Goal: Information Seeking & Learning: Learn about a topic

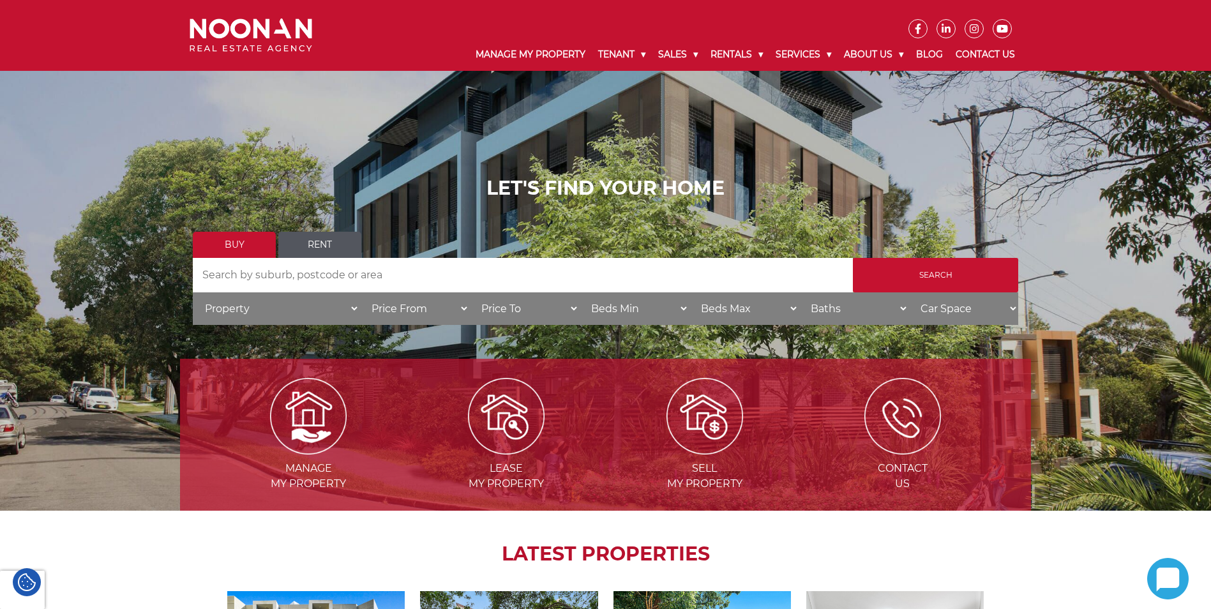
click at [349, 282] on input "Search by Address" at bounding box center [523, 275] width 660 height 34
click at [335, 245] on link "Rent" at bounding box center [319, 245] width 83 height 26
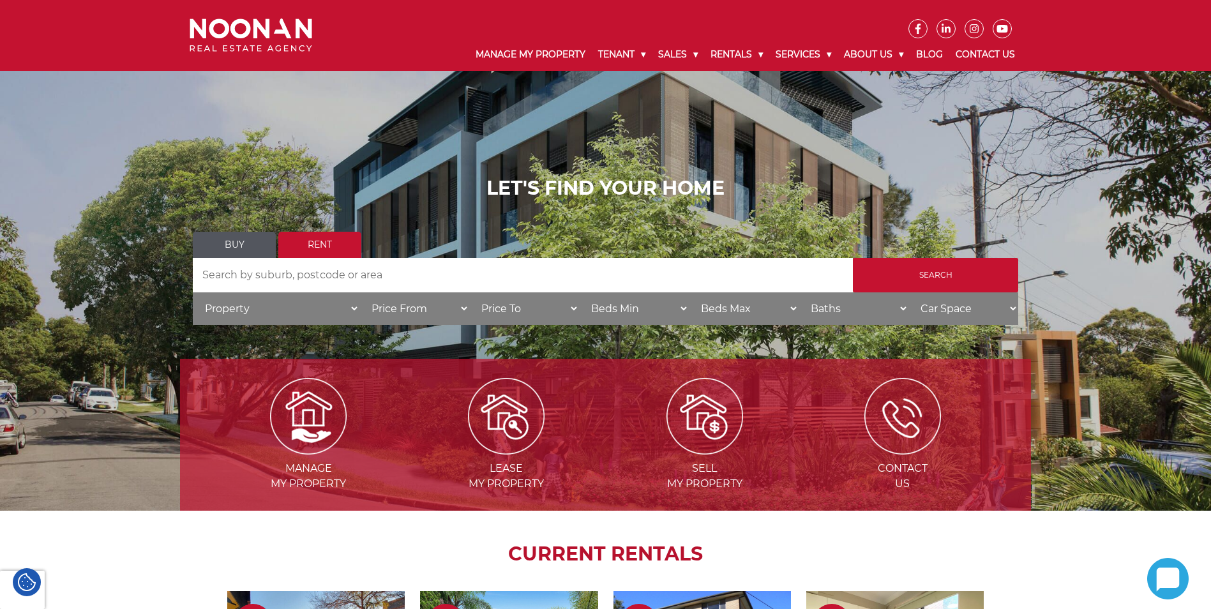
scroll to position [383, 0]
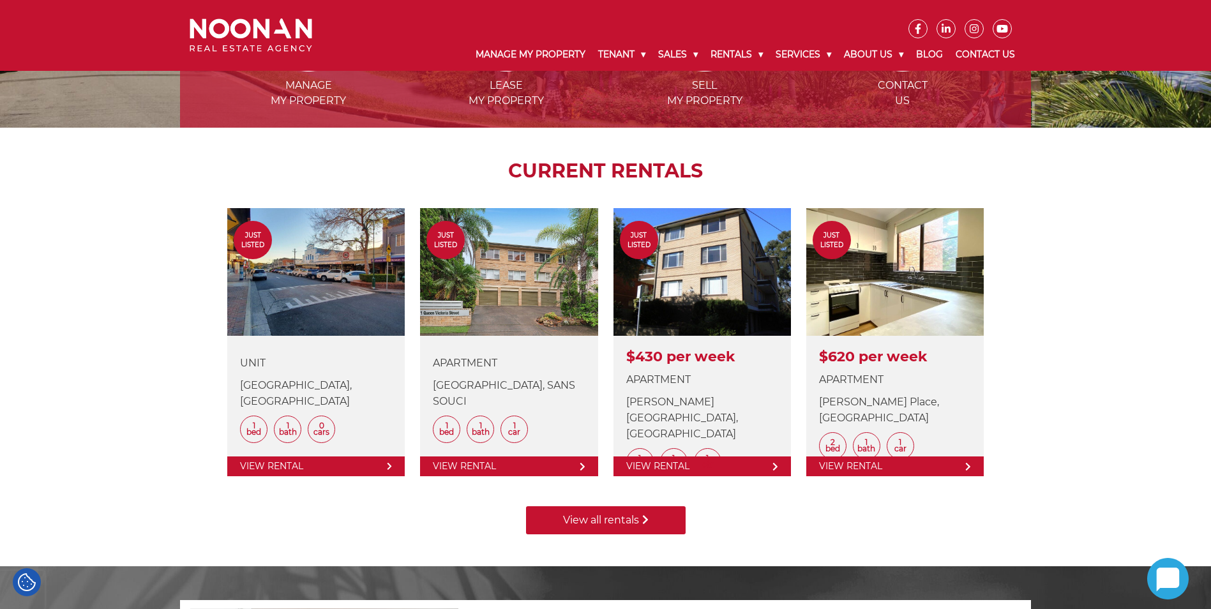
click at [639, 525] on link "View all rentals" at bounding box center [606, 520] width 160 height 28
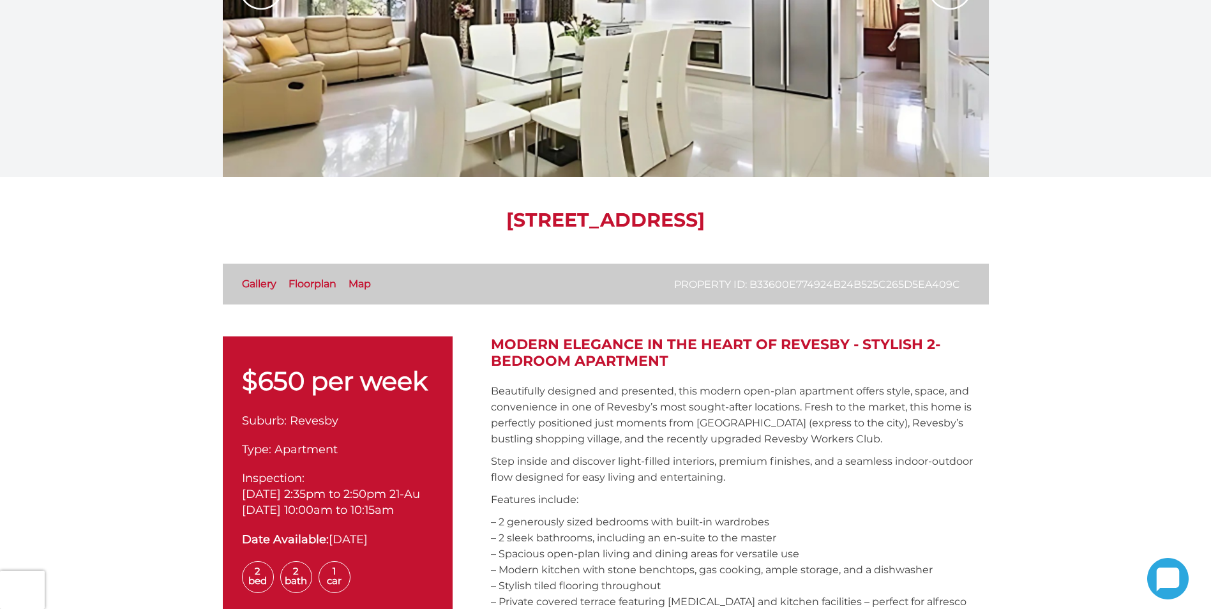
scroll to position [255, 0]
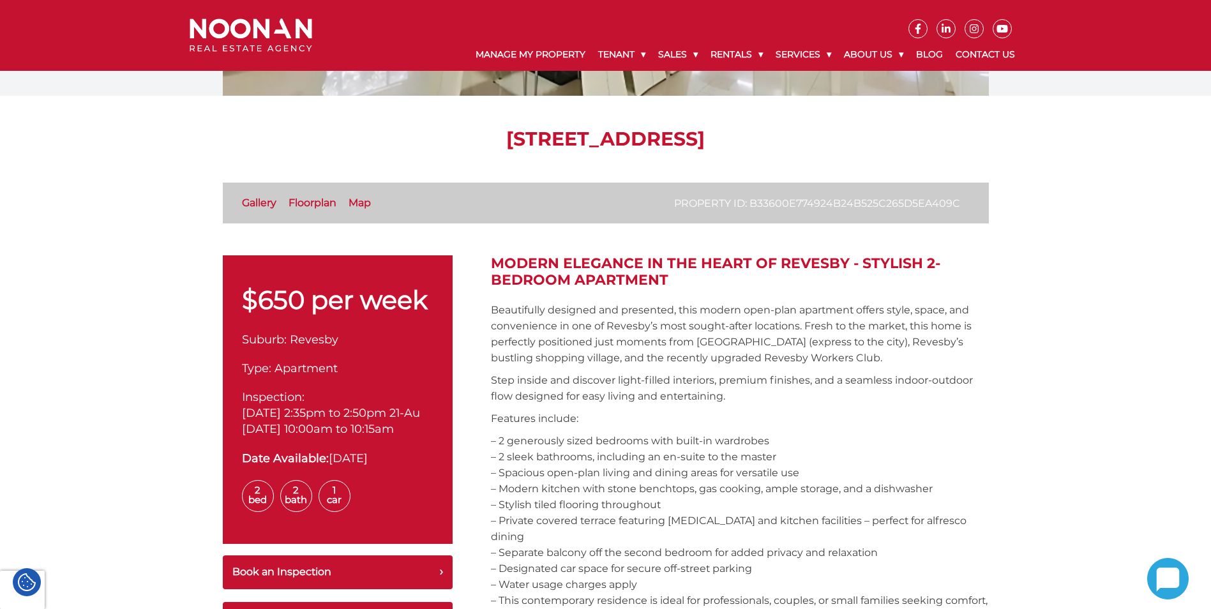
drag, startPoint x: 636, startPoint y: 138, endPoint x: 377, endPoint y: 136, distance: 259.2
click at [377, 136] on h1 "13/4 MacArthur Avenue, Revesby NSW 2212" at bounding box center [606, 139] width 766 height 23
drag, startPoint x: 377, startPoint y: 136, endPoint x: 465, endPoint y: 140, distance: 88.2
drag, startPoint x: 465, startPoint y: 140, endPoint x: 1015, endPoint y: 189, distance: 552.6
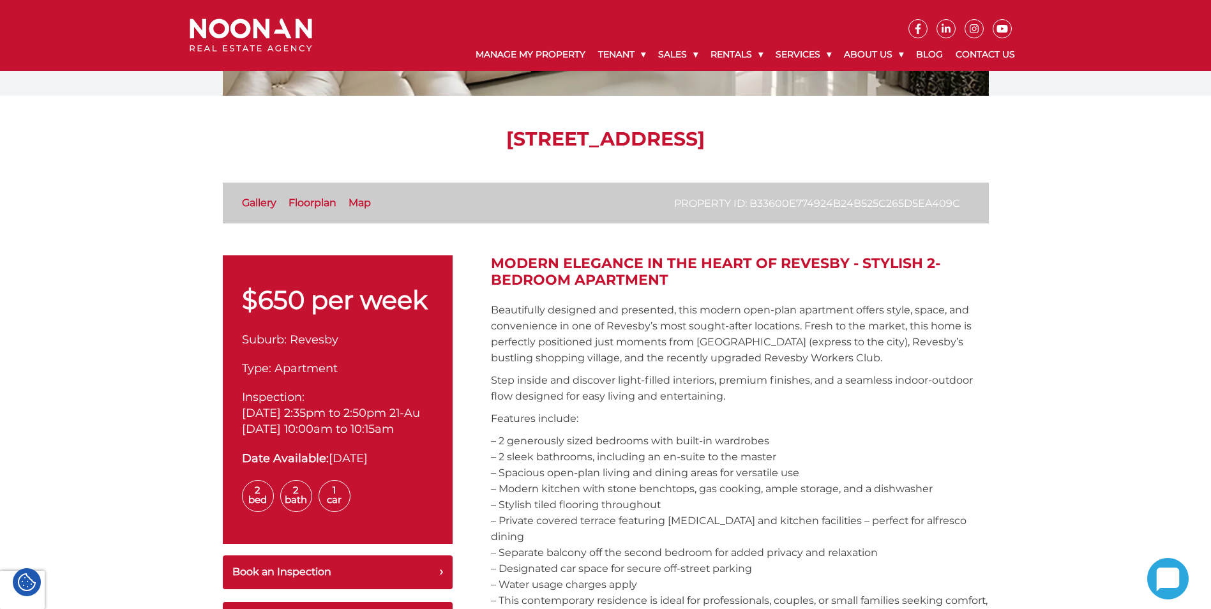
drag, startPoint x: 634, startPoint y: 137, endPoint x: 357, endPoint y: 142, distance: 277.2
click at [357, 142] on h1 "13/4 MacArthur Avenue, Revesby NSW 2212" at bounding box center [606, 139] width 766 height 23
drag, startPoint x: 357, startPoint y: 142, endPoint x: 394, endPoint y: 141, distance: 37.0
copy h1 "13/4 MacArthur Avenue"
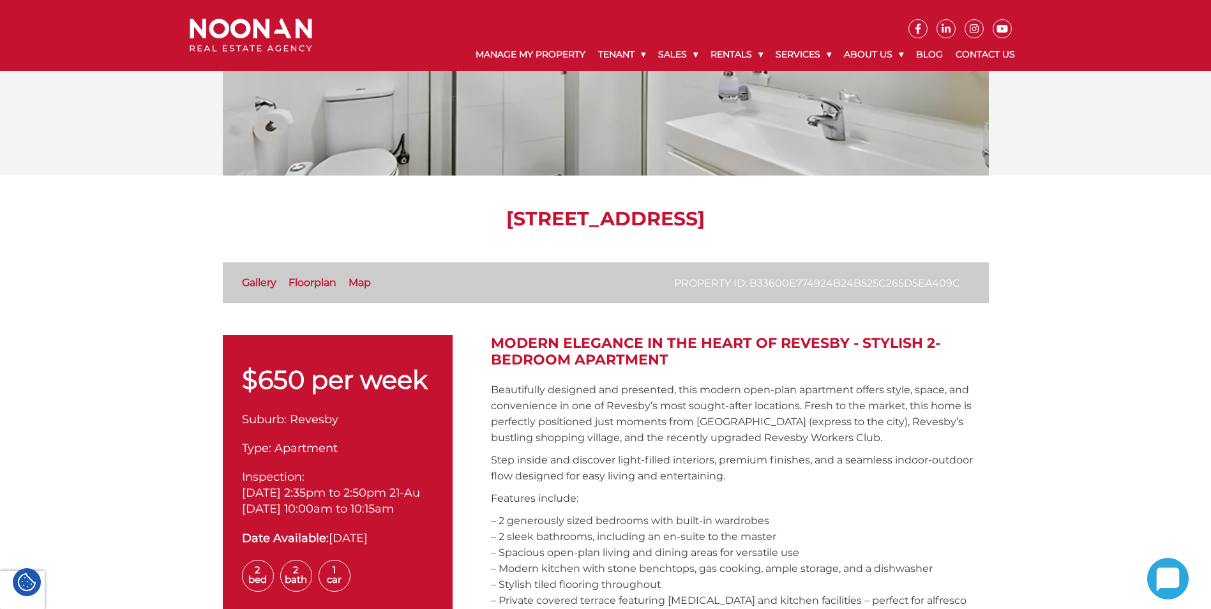
scroll to position [0, 0]
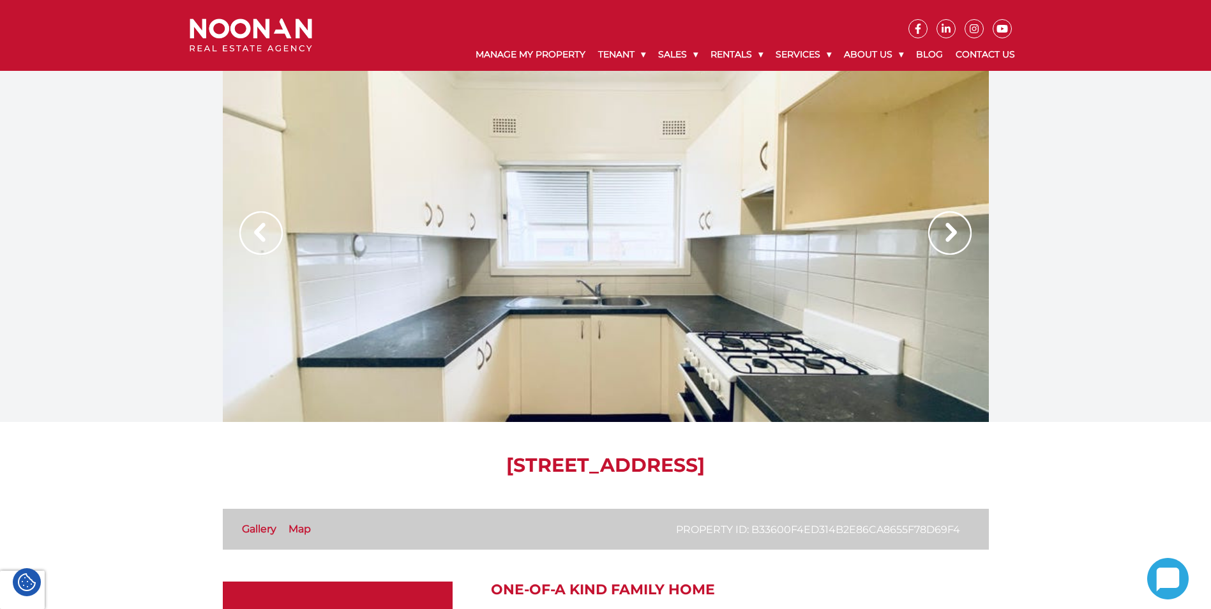
click at [946, 232] on img at bounding box center [949, 232] width 43 height 43
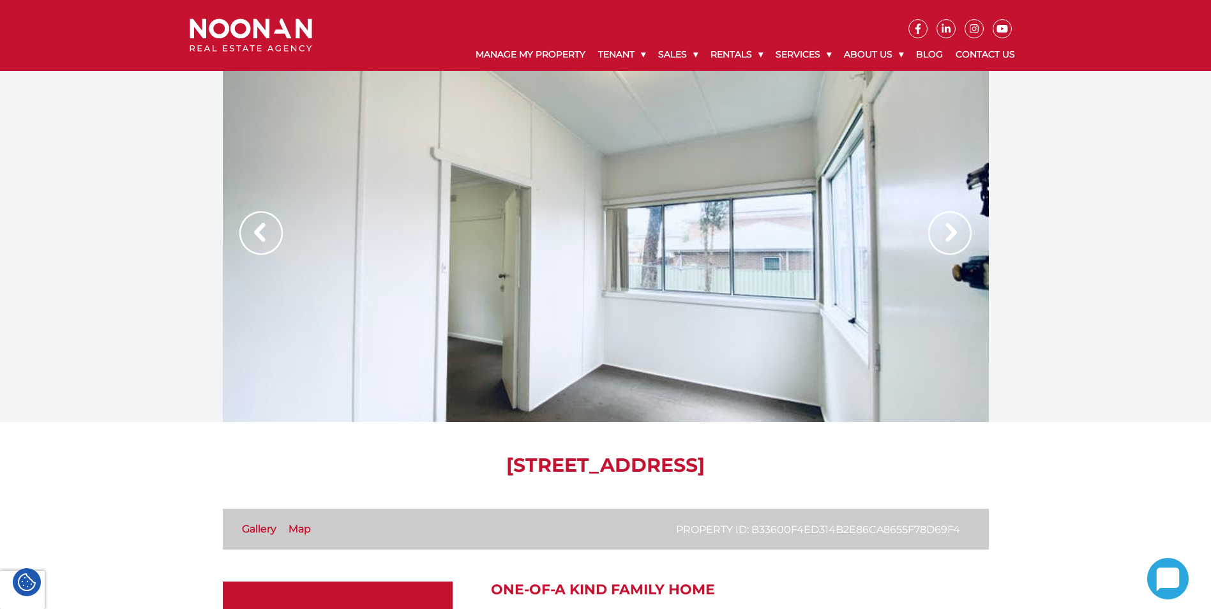
click at [946, 232] on img at bounding box center [949, 232] width 43 height 43
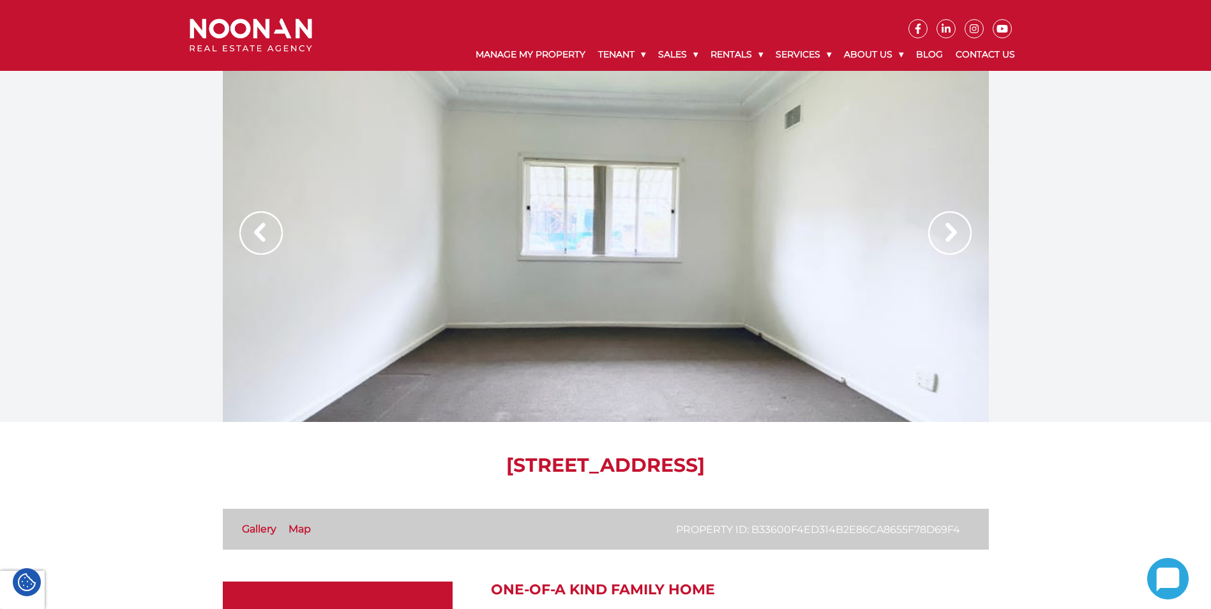
click at [946, 232] on img at bounding box center [949, 232] width 43 height 43
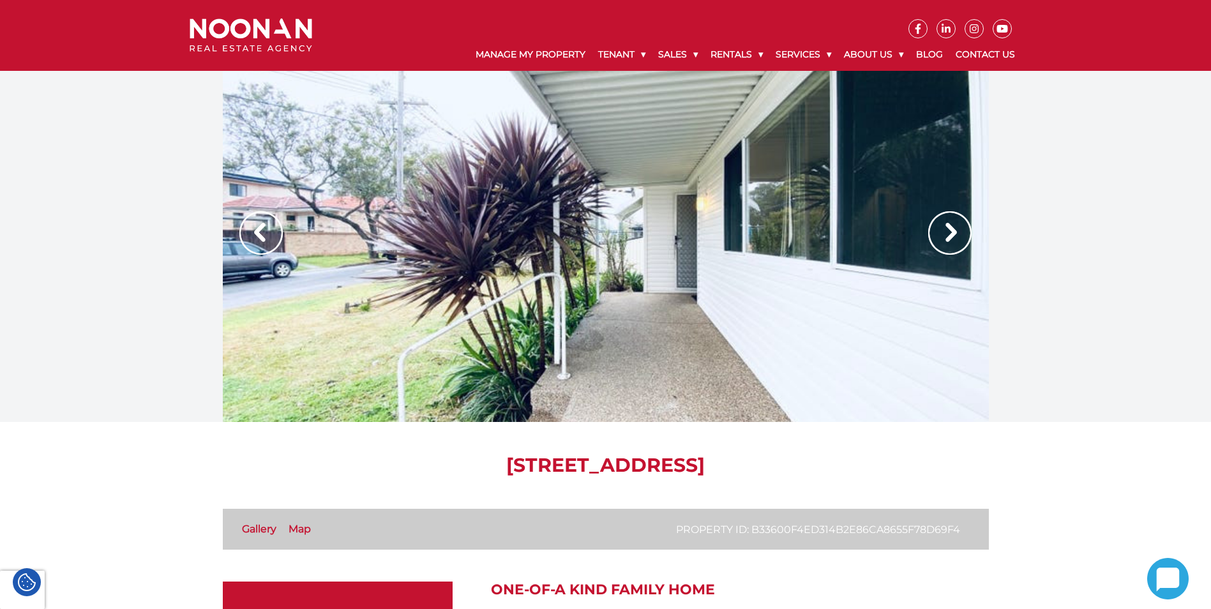
click at [946, 232] on img at bounding box center [949, 232] width 43 height 43
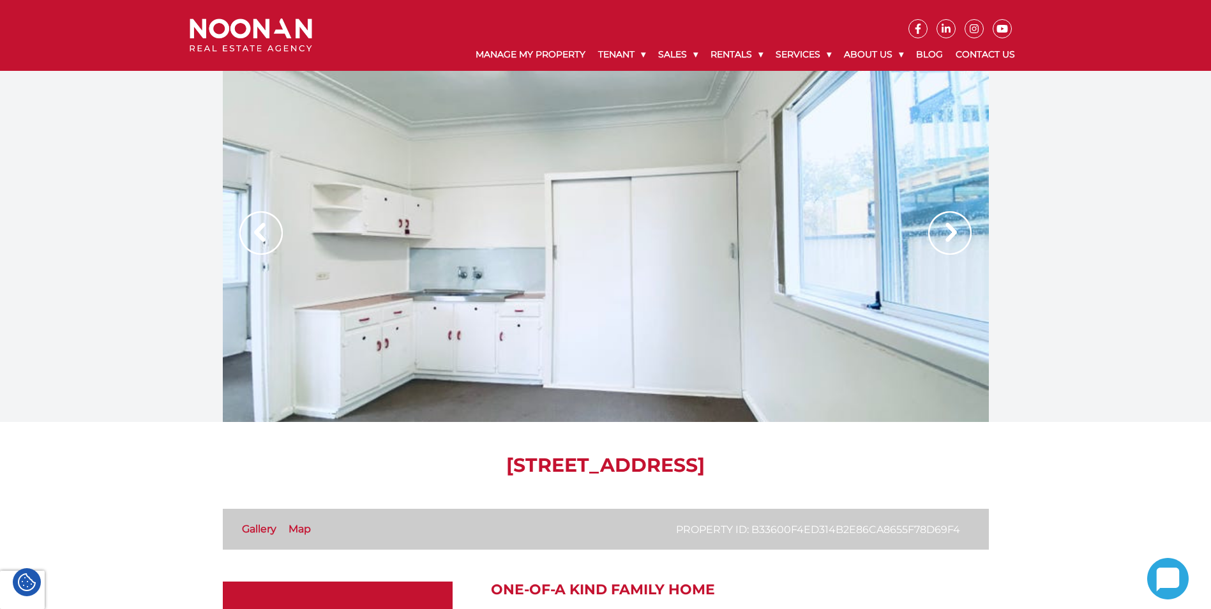
click at [946, 232] on img at bounding box center [949, 232] width 43 height 43
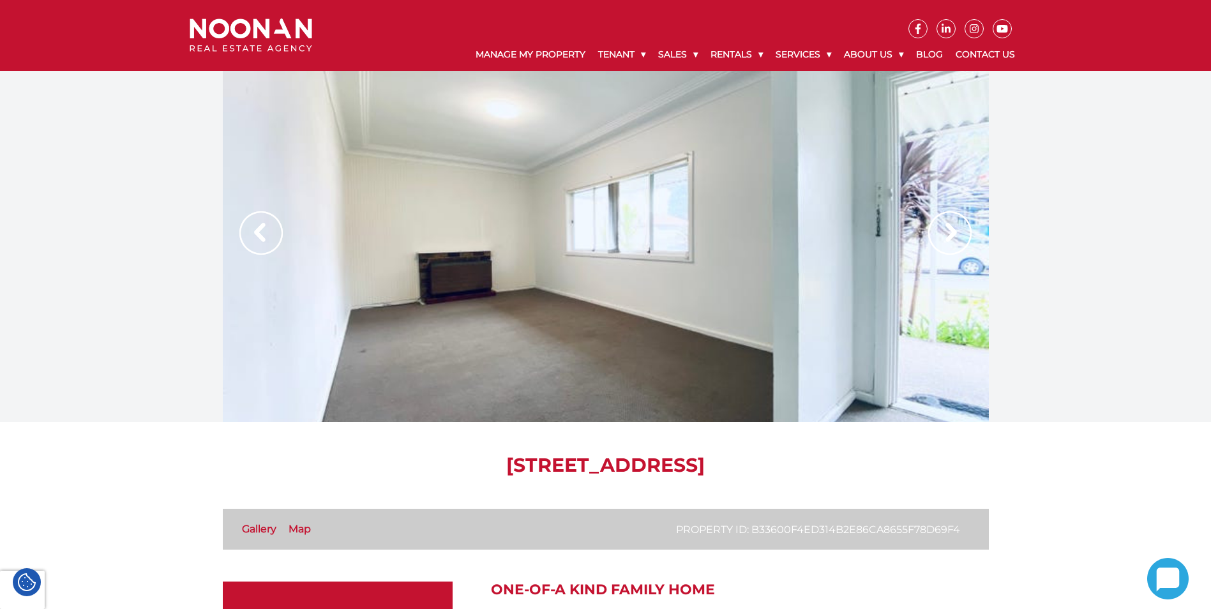
click at [946, 232] on img at bounding box center [949, 232] width 43 height 43
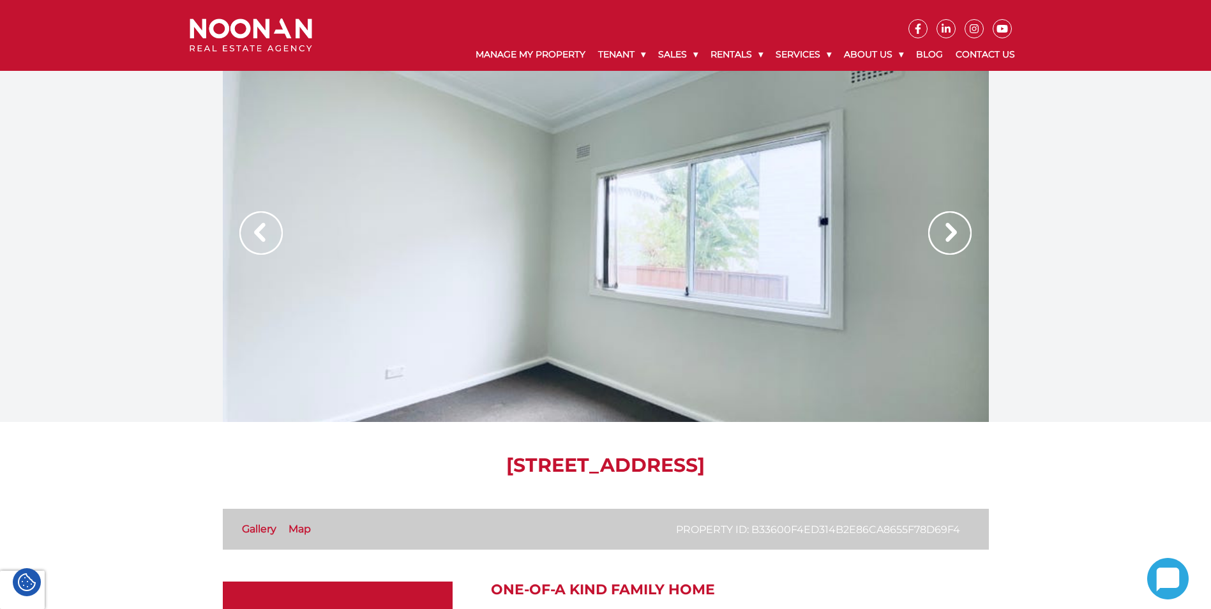
click at [946, 232] on img at bounding box center [949, 232] width 43 height 43
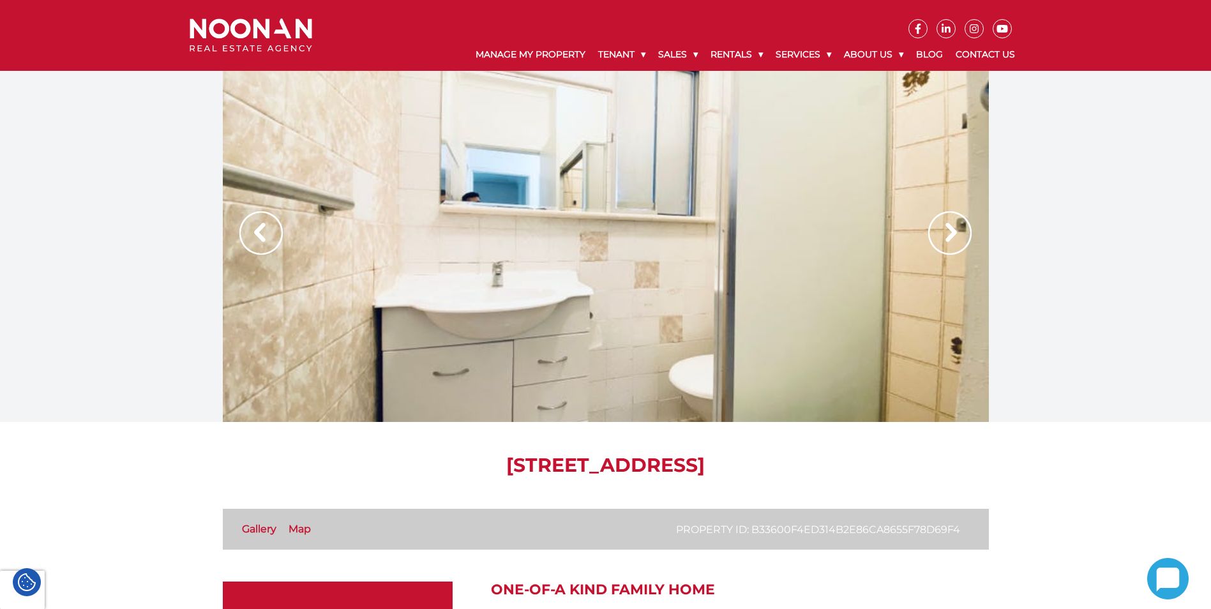
click at [946, 232] on img at bounding box center [949, 232] width 43 height 43
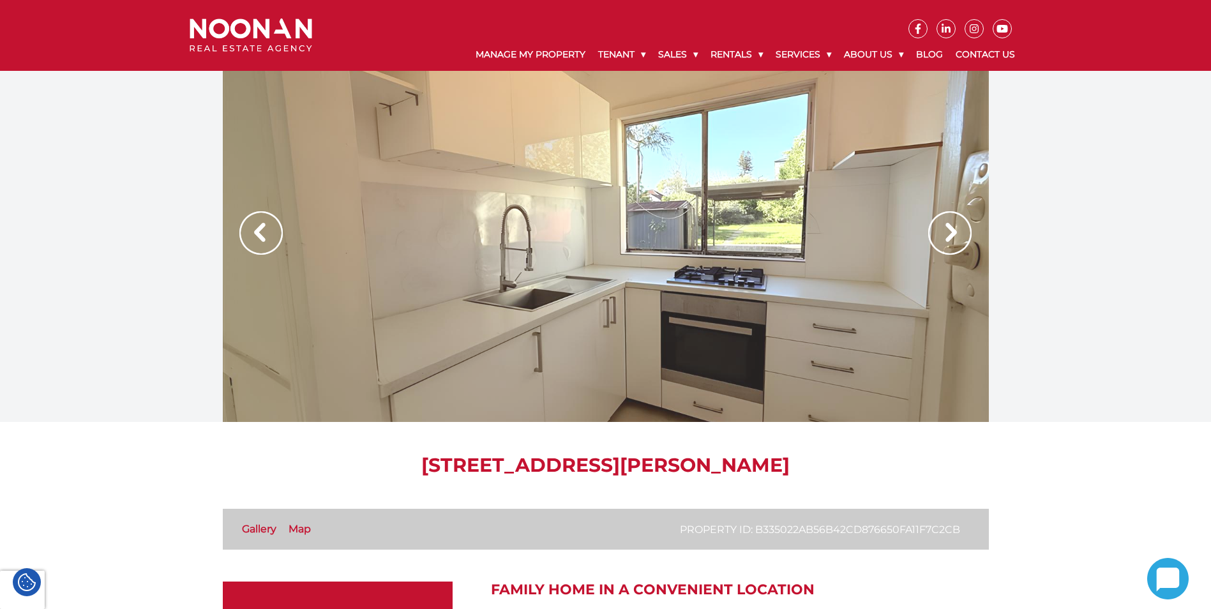
click at [954, 236] on img at bounding box center [949, 232] width 43 height 43
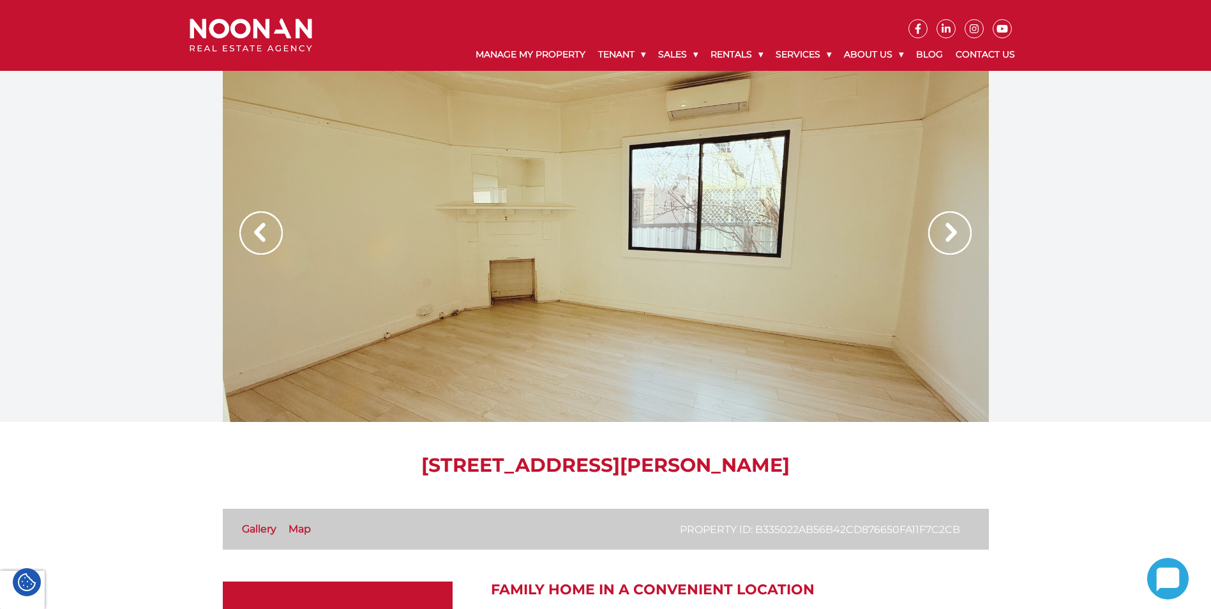
click at [954, 236] on img at bounding box center [949, 232] width 43 height 43
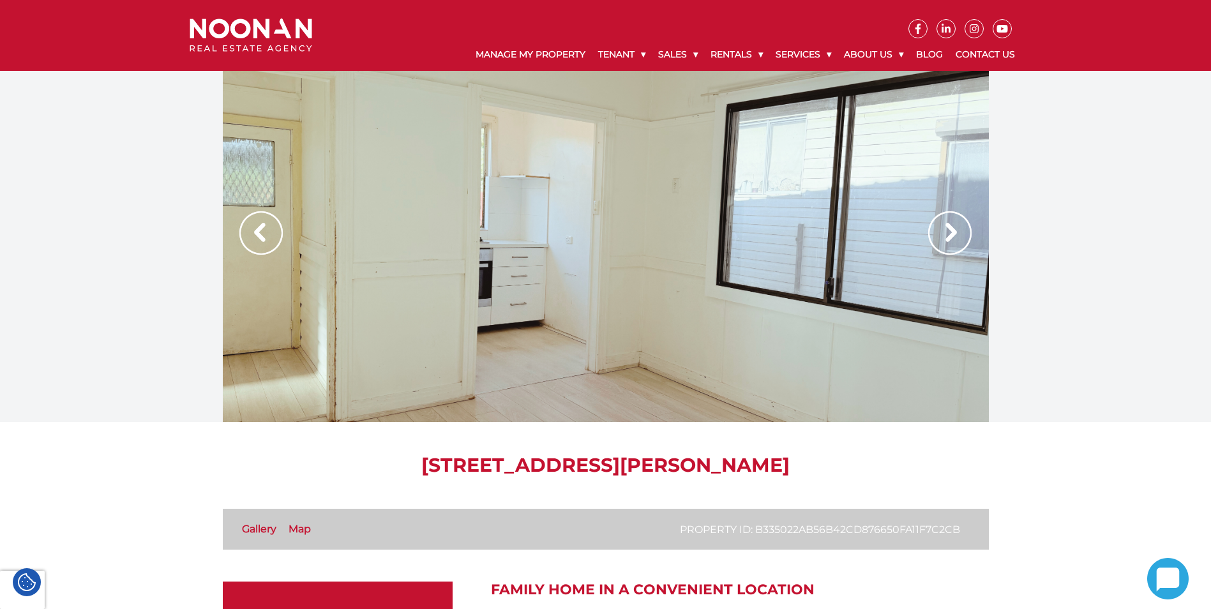
click at [954, 236] on img at bounding box center [949, 232] width 43 height 43
